Goal: Task Accomplishment & Management: Complete application form

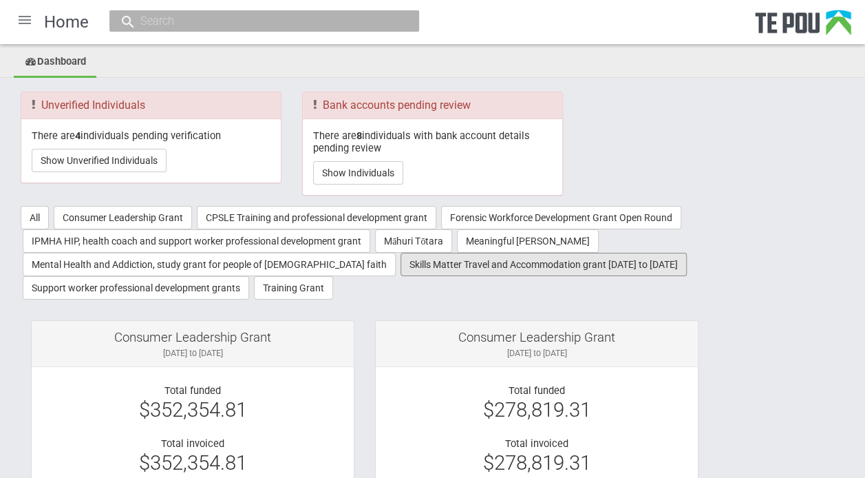
click at [443, 264] on button "Skills Matter Travel and Accommodation grant [DATE] to [DATE]" at bounding box center [544, 264] width 286 height 23
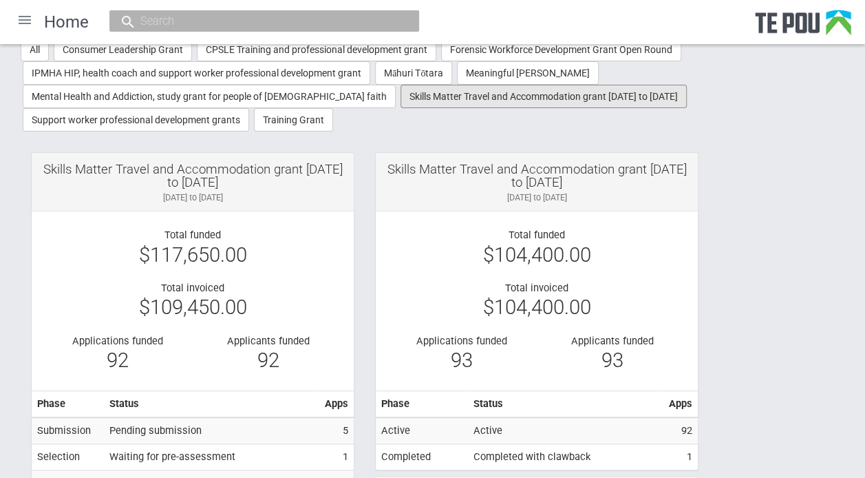
scroll to position [167, 0]
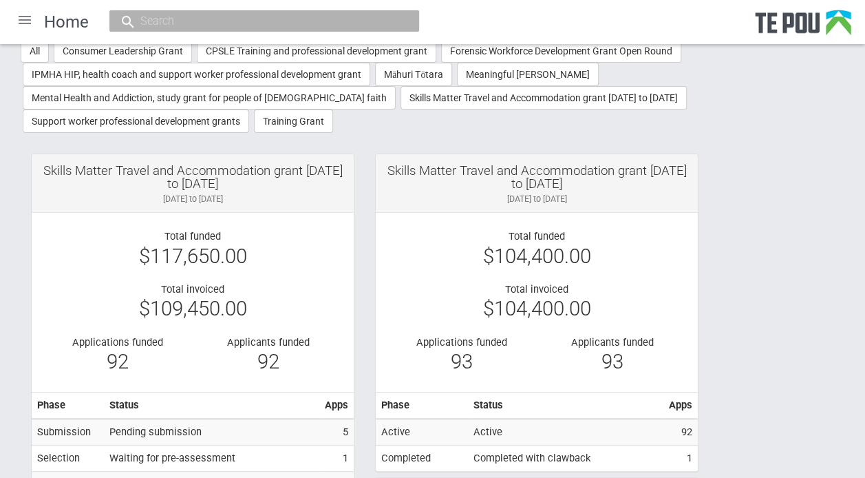
click at [22, 19] on div at bounding box center [24, 19] width 33 height 33
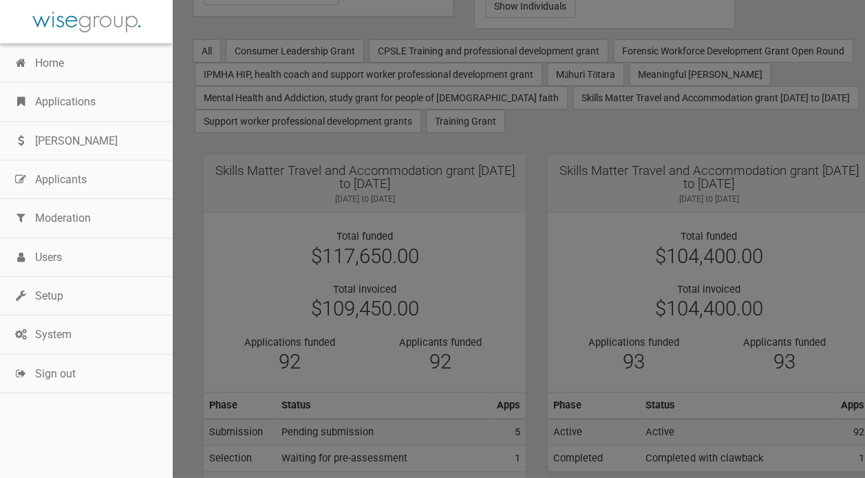
click at [72, 102] on link "Applications" at bounding box center [86, 102] width 172 height 39
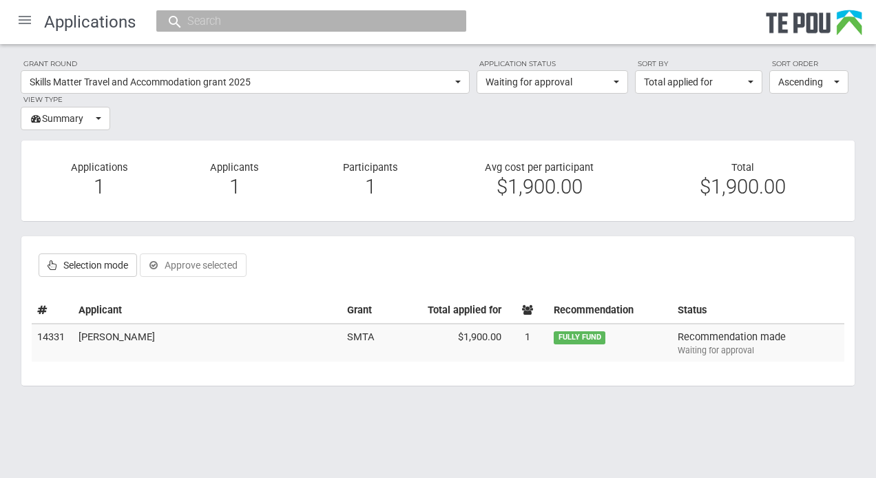
click at [112, 337] on td "[PERSON_NAME]" at bounding box center [207, 343] width 268 height 39
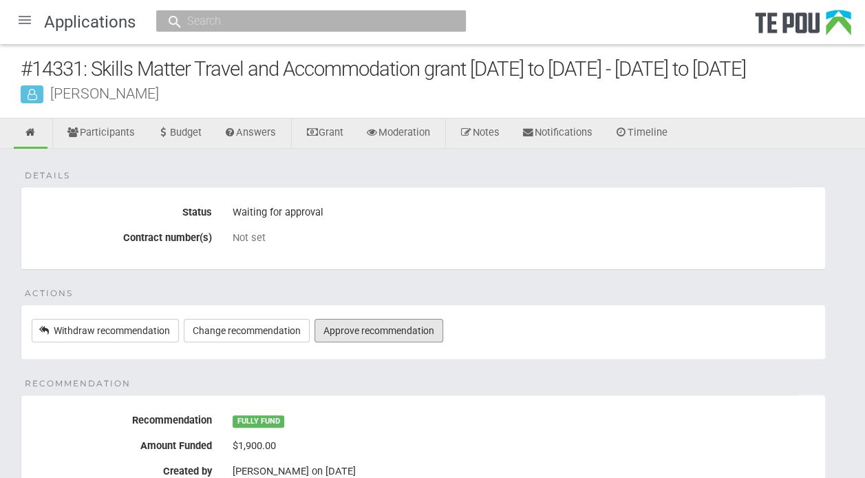
click at [364, 331] on link "Approve recommendation" at bounding box center [379, 330] width 129 height 23
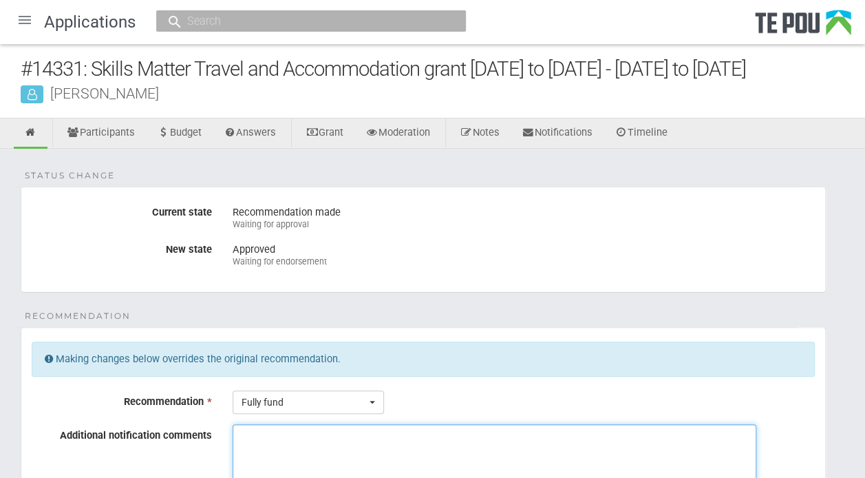
click at [252, 442] on textarea "Additional notification comments" at bounding box center [495, 475] width 524 height 103
drag, startPoint x: 377, startPoint y: 436, endPoint x: 223, endPoint y: 437, distance: 154.2
click at [223, 437] on div "Ella is a Skills Matter student Please note, these comments will be appended to…" at bounding box center [523, 487] width 603 height 126
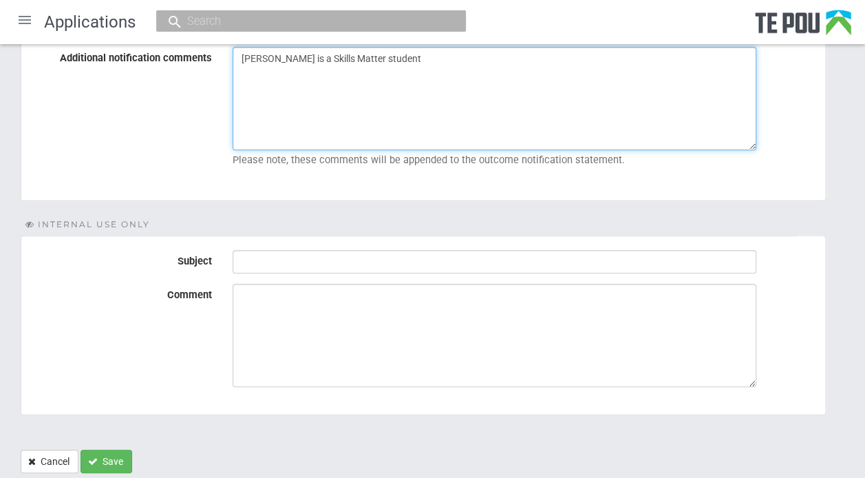
scroll to position [380, 0]
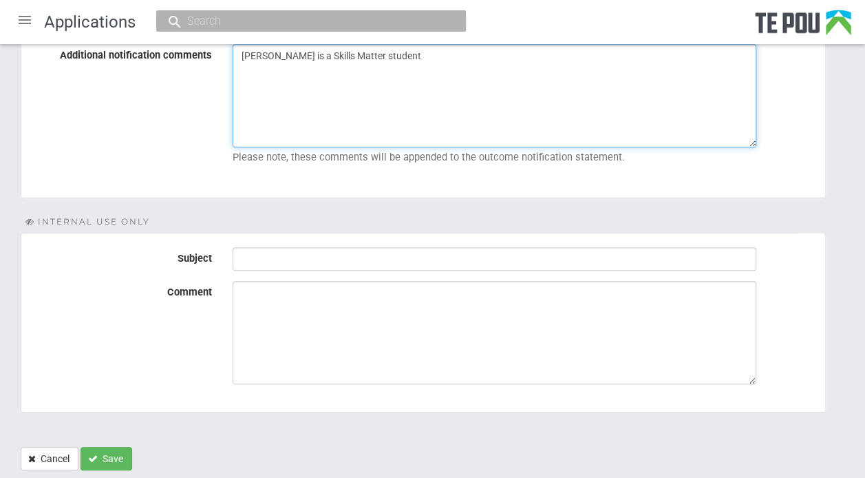
type textarea "Ella is a Skills Matter student"
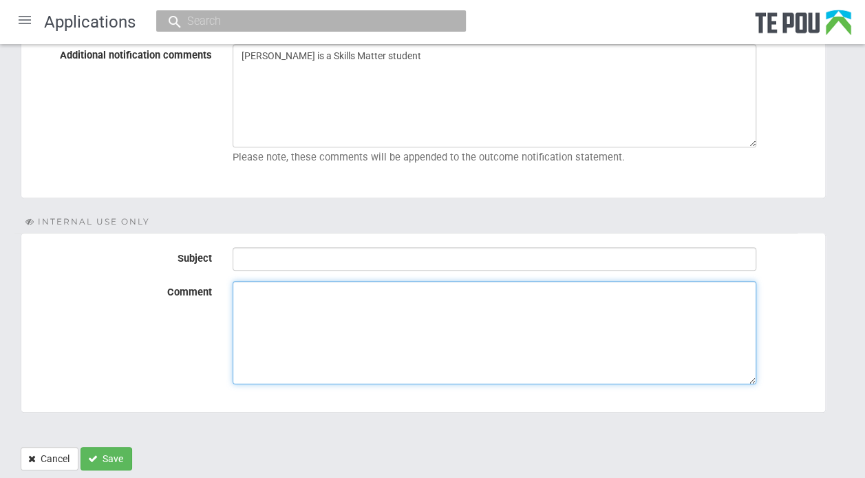
click at [262, 298] on textarea "Comment" at bounding box center [495, 332] width 524 height 103
paste textarea "[PERSON_NAME] is a Skills Matter student"
type textarea "[PERSON_NAME] is a Skills Matter student"
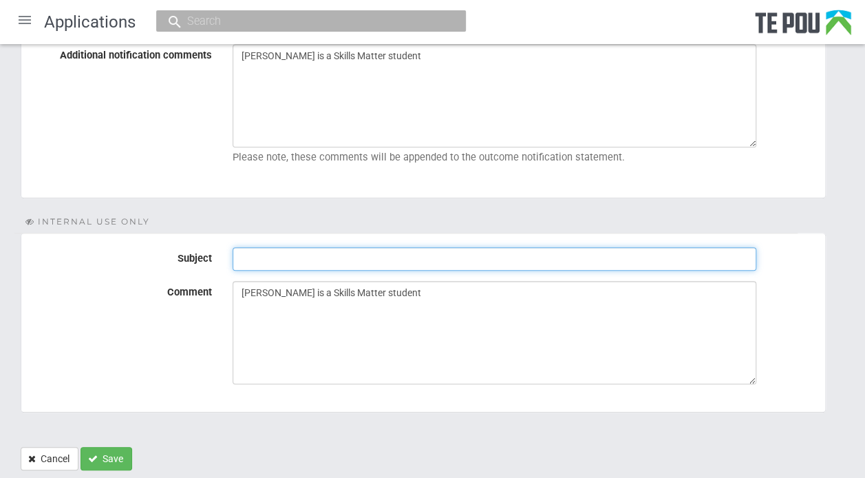
click at [257, 258] on input "Subject" at bounding box center [495, 258] width 524 height 23
type input "Ready for endorsement"
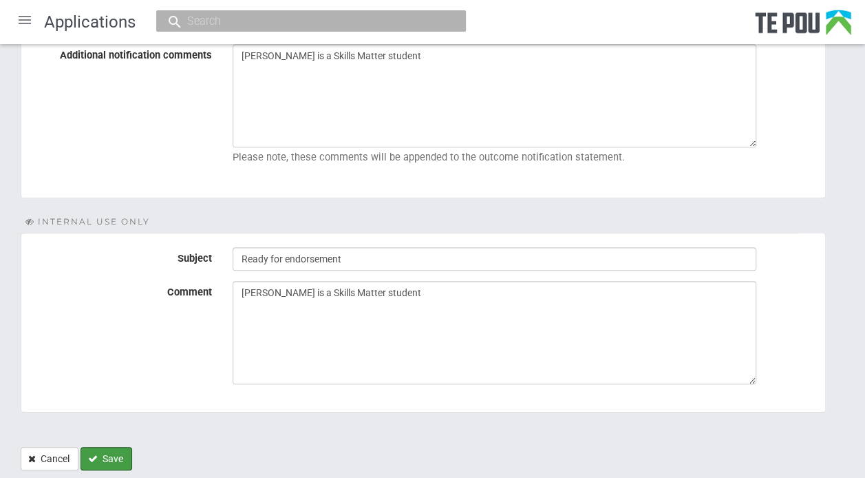
click at [111, 449] on button "Save" at bounding box center [107, 458] width 52 height 23
